Goal: Task Accomplishment & Management: Manage account settings

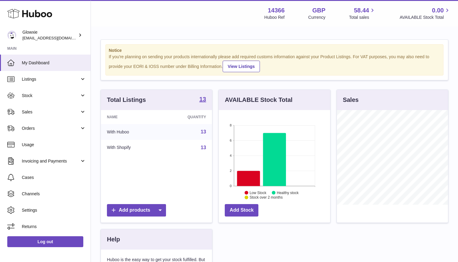
scroll to position [94, 111]
click at [51, 98] on link "Stock" at bounding box center [45, 95] width 91 height 16
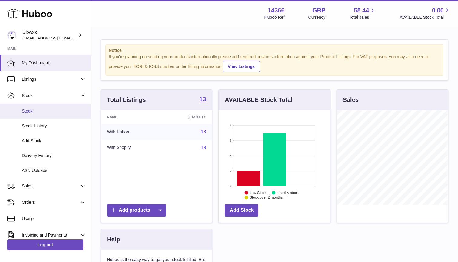
click at [45, 114] on link "Stock" at bounding box center [45, 111] width 91 height 15
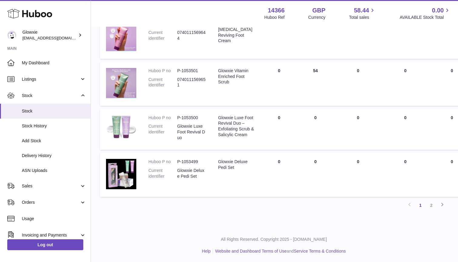
scroll to position [414, 1]
click at [26, 196] on link "Orders" at bounding box center [45, 202] width 91 height 16
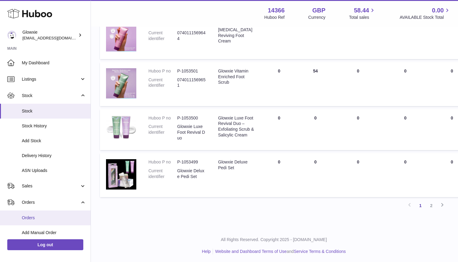
click at [31, 216] on span "Orders" at bounding box center [54, 218] width 64 height 6
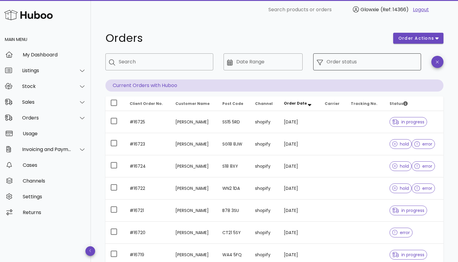
click at [404, 67] on div "Order status" at bounding box center [371, 61] width 91 height 17
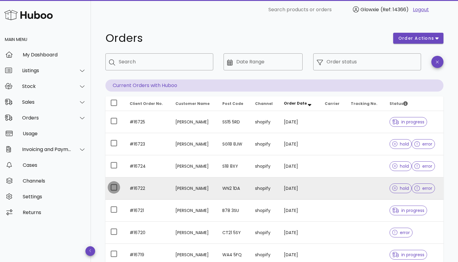
click at [112, 188] on div at bounding box center [114, 187] width 10 height 10
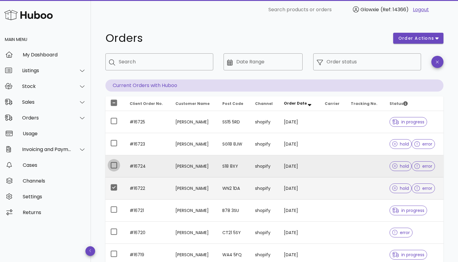
click at [113, 168] on div at bounding box center [114, 165] width 10 height 10
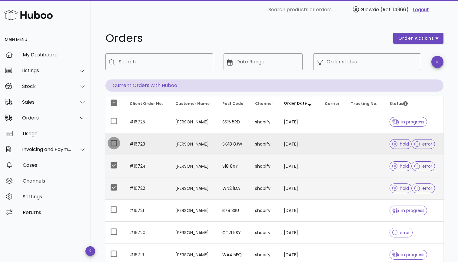
click at [112, 143] on div at bounding box center [114, 143] width 10 height 10
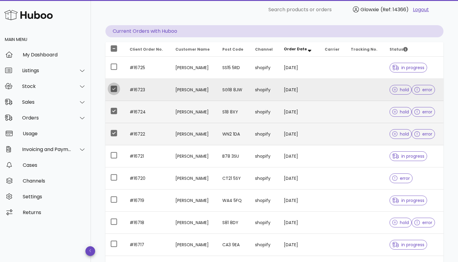
scroll to position [64, 0]
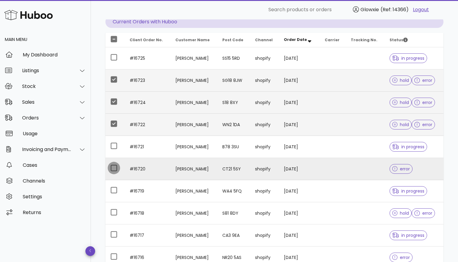
click at [112, 171] on div at bounding box center [114, 168] width 10 height 10
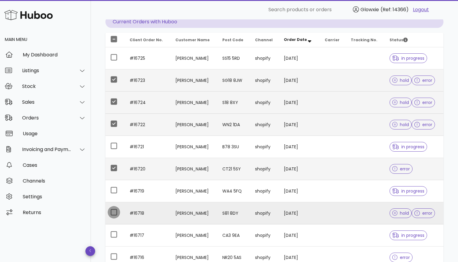
click at [112, 211] on div at bounding box center [114, 212] width 10 height 10
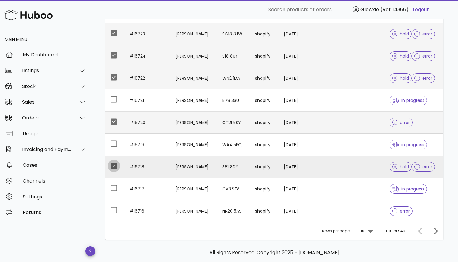
scroll to position [116, 0]
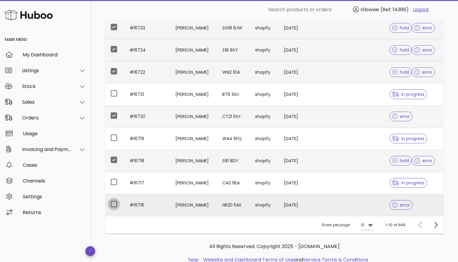
click at [112, 201] on div at bounding box center [114, 204] width 10 height 10
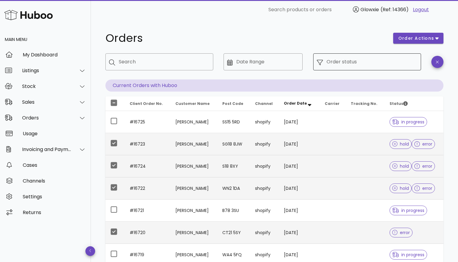
scroll to position [0, 0]
click at [409, 40] on span "order actions" at bounding box center [416, 38] width 36 height 6
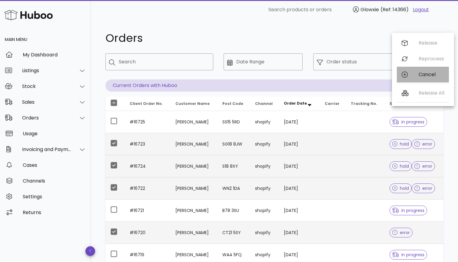
click at [407, 75] on icon at bounding box center [405, 74] width 6 height 6
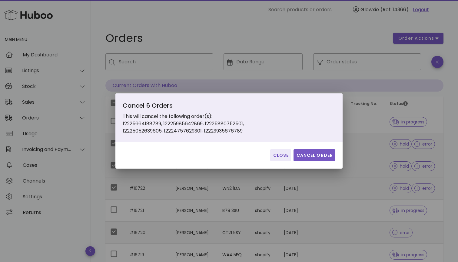
click at [315, 155] on span "Cancel Order" at bounding box center [314, 155] width 37 height 6
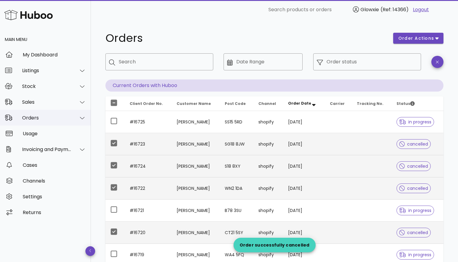
click at [58, 118] on div "Orders" at bounding box center [46, 118] width 49 height 6
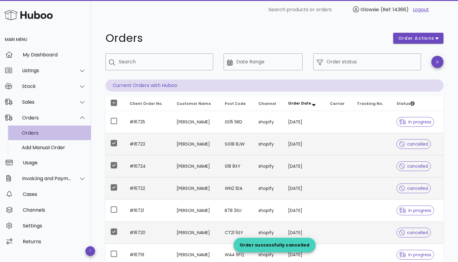
click at [48, 135] on div "Orders" at bounding box center [54, 133] width 64 height 6
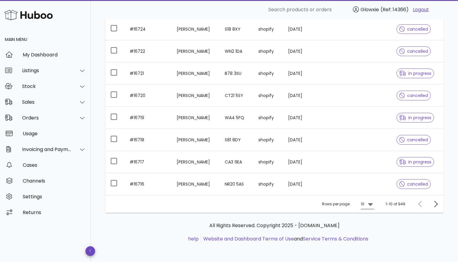
scroll to position [137, 0]
click at [364, 205] on div "10" at bounding box center [363, 203] width 4 height 5
click at [369, 234] on div "50" at bounding box center [369, 237] width 6 height 13
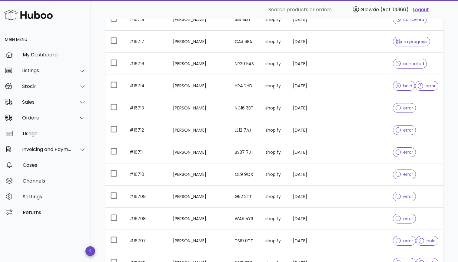
scroll to position [289, 0]
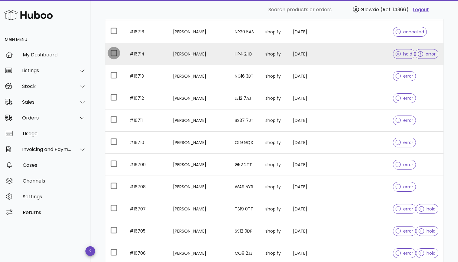
click at [114, 54] on div at bounding box center [114, 53] width 10 height 10
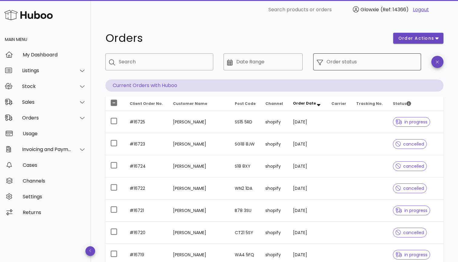
scroll to position [0, 0]
click at [355, 65] on input "Order status" at bounding box center [371, 62] width 91 height 10
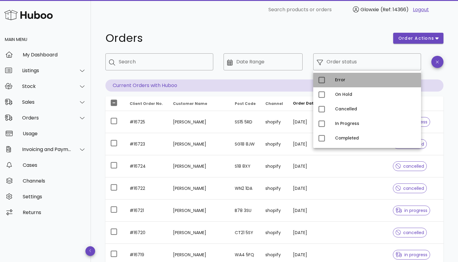
click at [331, 82] on div "Error" at bounding box center [367, 80] width 108 height 15
type input "**********"
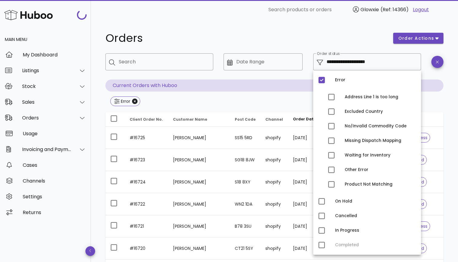
click at [346, 37] on h1 "Orders" at bounding box center [245, 38] width 280 height 11
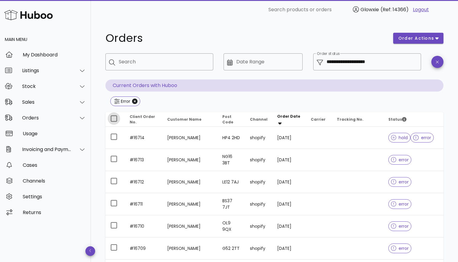
click at [114, 120] on div at bounding box center [114, 118] width 10 height 10
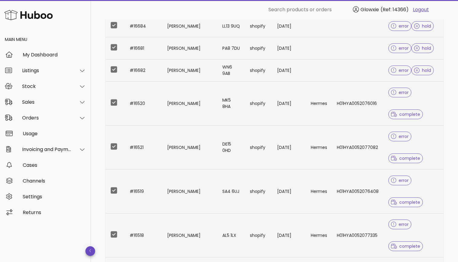
scroll to position [711, 0]
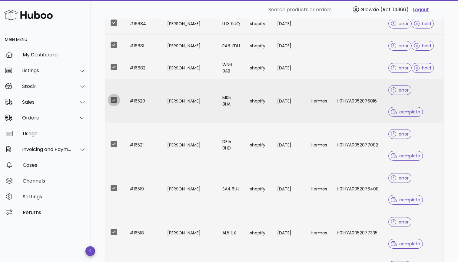
click at [116, 100] on div at bounding box center [114, 100] width 10 height 10
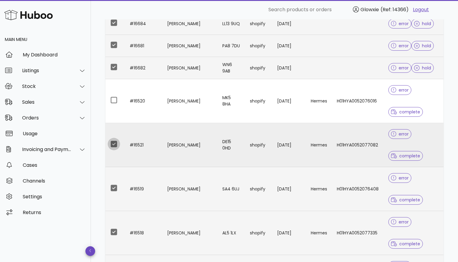
click at [116, 141] on div at bounding box center [114, 144] width 10 height 10
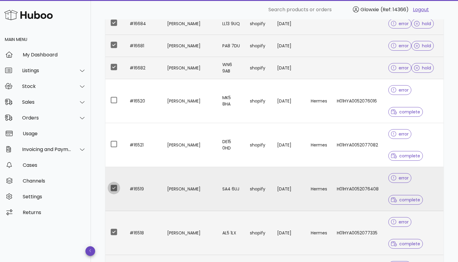
click at [113, 186] on div at bounding box center [114, 188] width 10 height 10
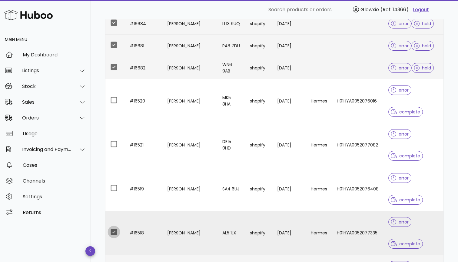
click at [112, 231] on div at bounding box center [114, 232] width 10 height 10
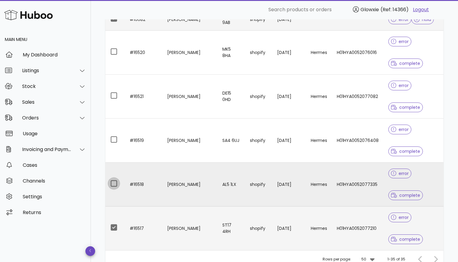
scroll to position [760, 0]
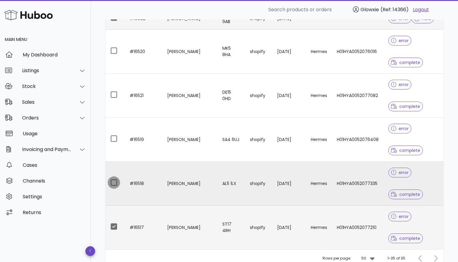
click at [112, 183] on div at bounding box center [114, 182] width 10 height 10
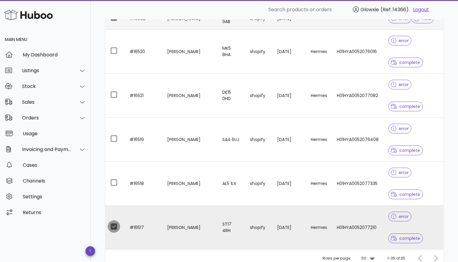
click at [114, 228] on div at bounding box center [114, 226] width 10 height 10
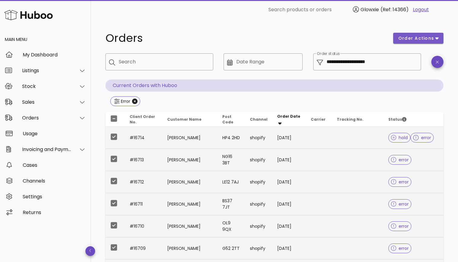
scroll to position [0, 0]
click at [413, 35] on button "order actions" at bounding box center [418, 38] width 50 height 11
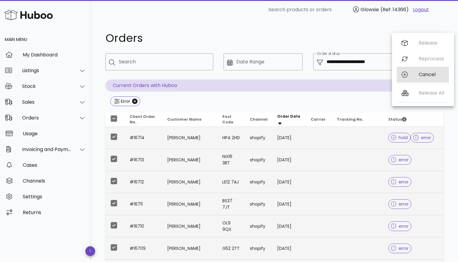
click at [409, 76] on div at bounding box center [405, 74] width 7 height 6
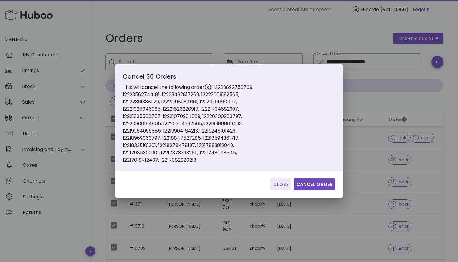
click at [333, 177] on div "Close Cancel Order" at bounding box center [228, 184] width 227 height 27
click at [332, 181] on span "Cancel Order" at bounding box center [314, 184] width 37 height 6
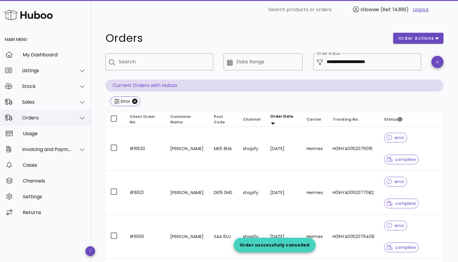
click at [62, 124] on div "Orders" at bounding box center [45, 118] width 91 height 16
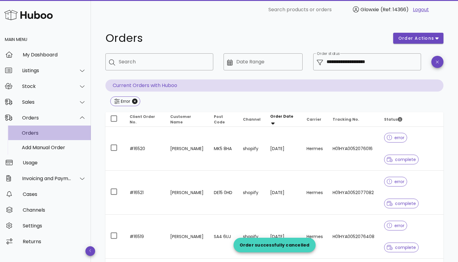
click at [57, 136] on div "Orders" at bounding box center [54, 132] width 64 height 13
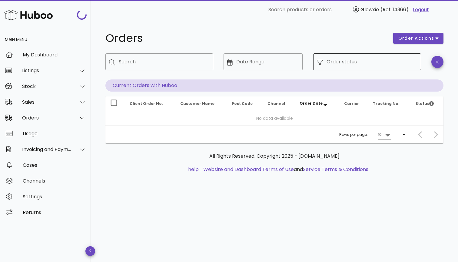
click at [357, 62] on input "Order status" at bounding box center [371, 62] width 91 height 10
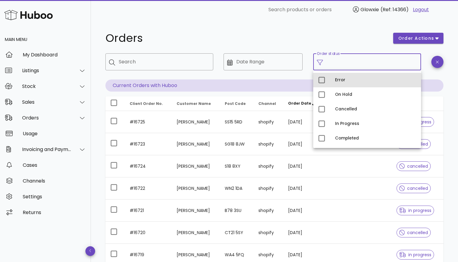
click at [344, 81] on div "Error" at bounding box center [375, 80] width 81 height 5
type input "**********"
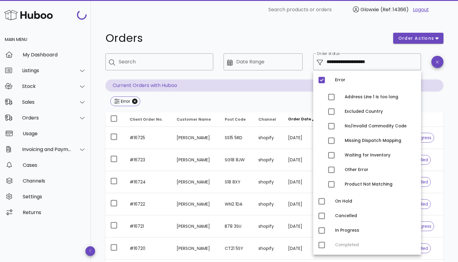
click at [313, 40] on h1 "Orders" at bounding box center [245, 38] width 280 height 11
